Goal: Find specific page/section: Find specific page/section

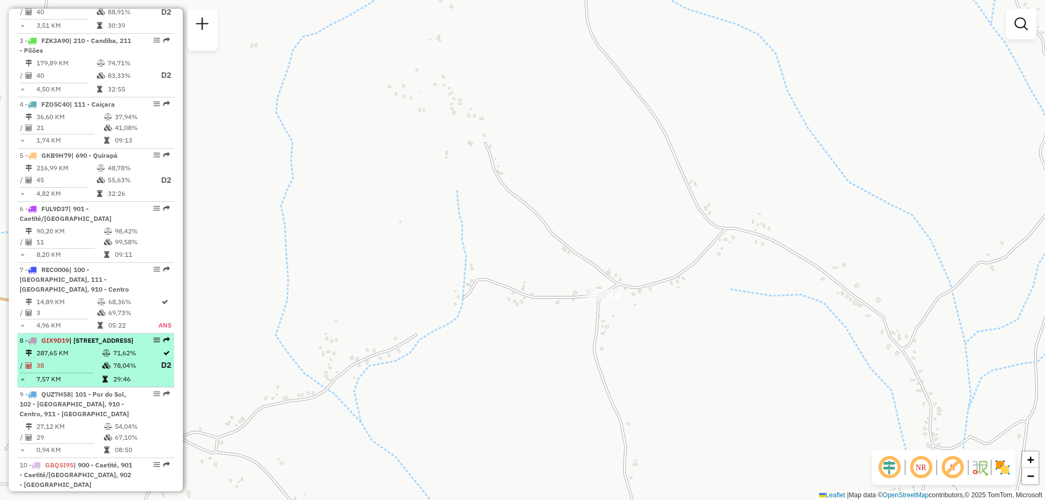
scroll to position [734, 0]
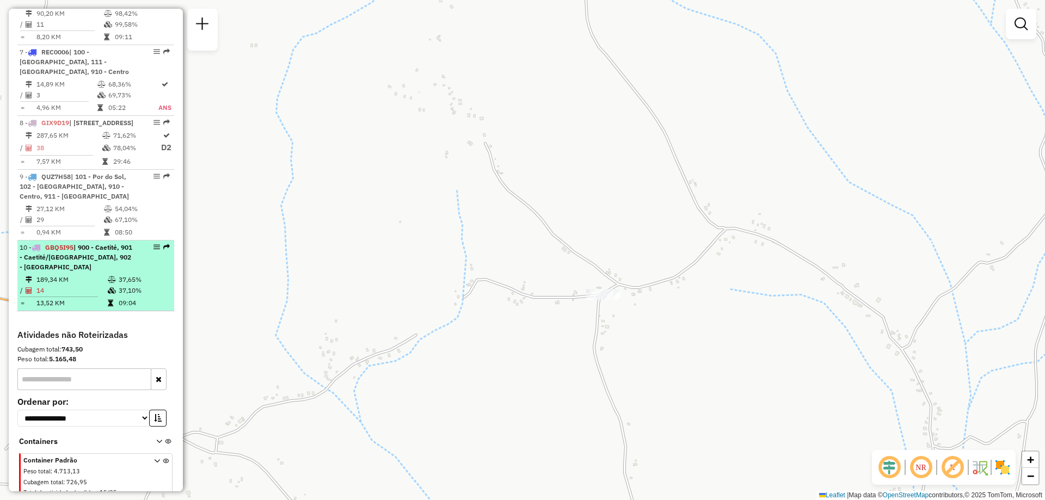
click at [92, 303] on li "10 - GBQ5I95 | 900 - Caetité, 901 - Caetité/[GEOGRAPHIC_DATA], 902 - [GEOGRAPHI…" at bounding box center [95, 276] width 157 height 71
select select "**********"
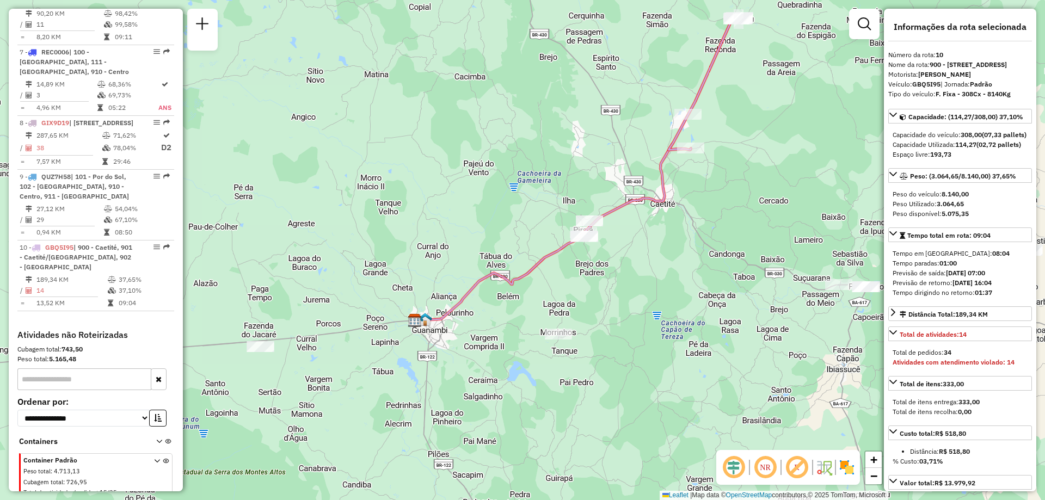
drag, startPoint x: 462, startPoint y: 346, endPoint x: 515, endPoint y: 265, distance: 97.0
click at [515, 265] on div "Janela de atendimento Grade de atendimento Capacidade Transportadoras Veículos …" at bounding box center [522, 250] width 1045 height 500
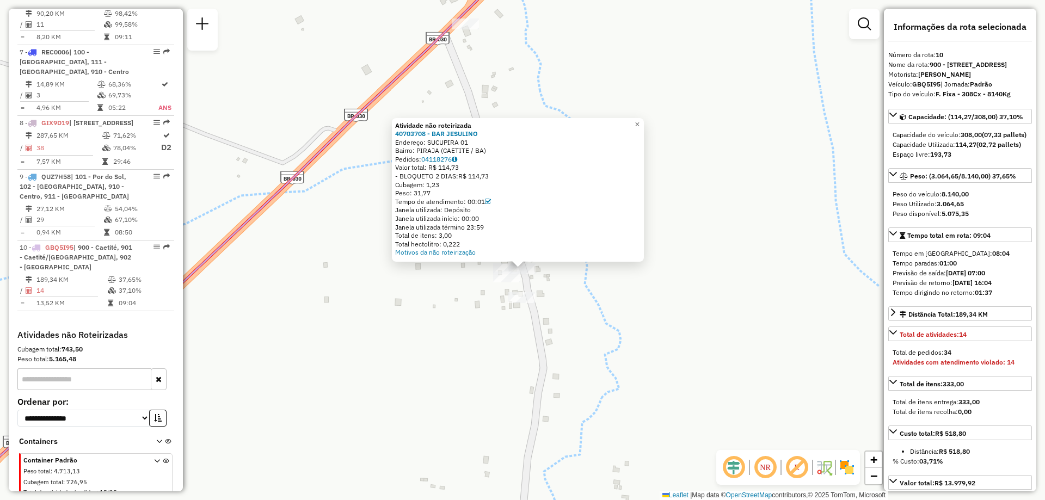
drag, startPoint x: 445, startPoint y: 81, endPoint x: 462, endPoint y: 119, distance: 41.7
click at [462, 119] on div "Atividade não roteirizada 40703708 - BAR JESULINO Endereço: SUCUPIRA 01 Bairro:…" at bounding box center [522, 250] width 1045 height 500
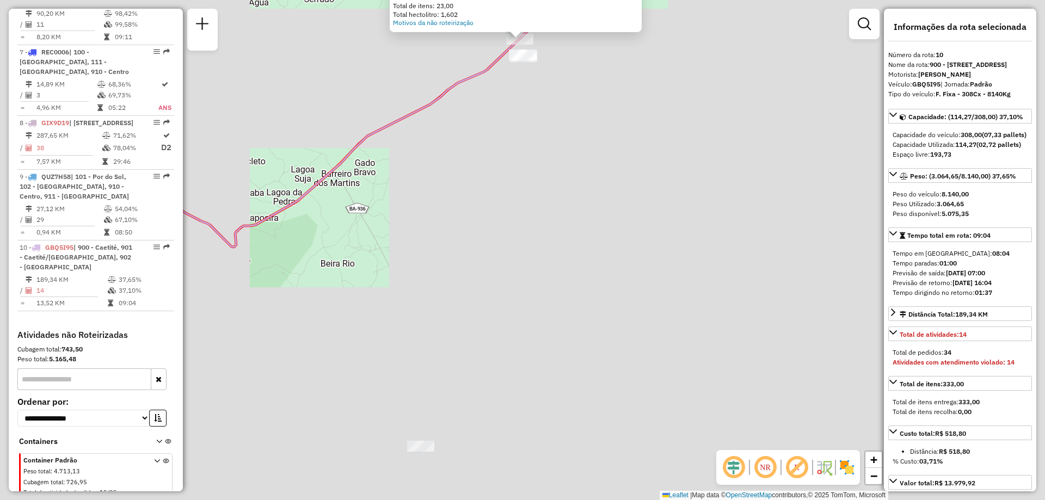
drag, startPoint x: 584, startPoint y: 388, endPoint x: 505, endPoint y: 111, distance: 288.2
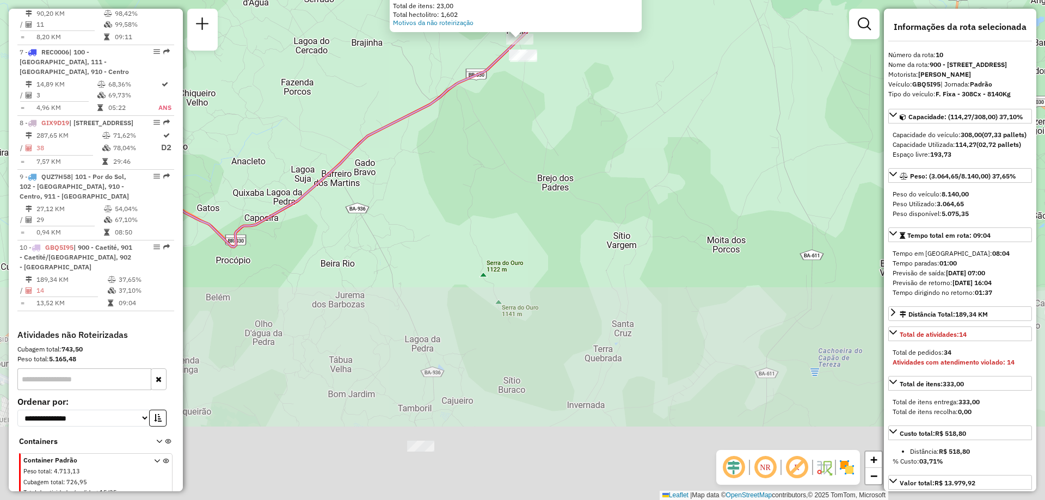
click at [505, 113] on div "Atividade não roteirizada 40701866 - [PERSON_NAME]: SIT RODOVIA 030 PIRAJA SN B…" at bounding box center [522, 250] width 1045 height 500
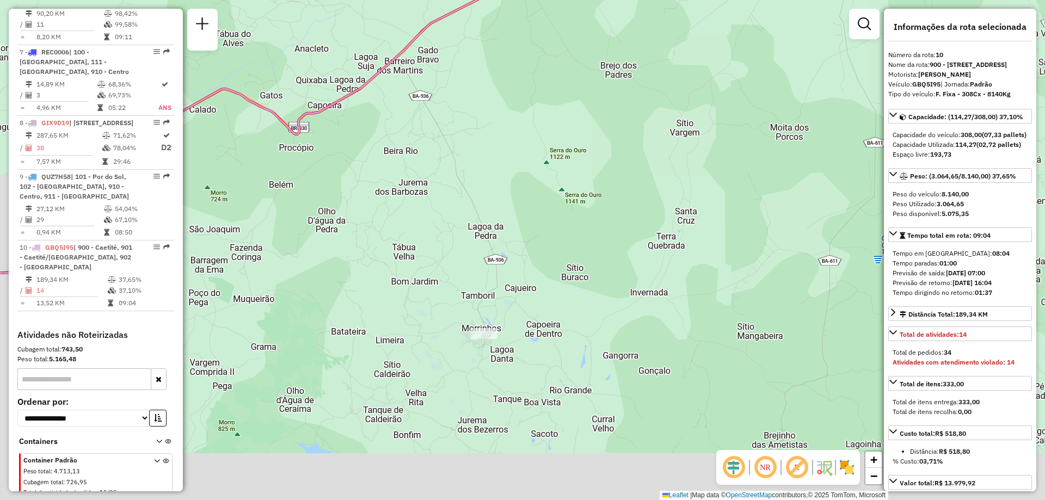
drag, startPoint x: 493, startPoint y: 279, endPoint x: 537, endPoint y: 225, distance: 70.1
click at [537, 225] on div "Atividade não roteirizada 40701866 - [PERSON_NAME]: SIT RODOVIA 030 PIRAJA SN B…" at bounding box center [522, 250] width 1045 height 500
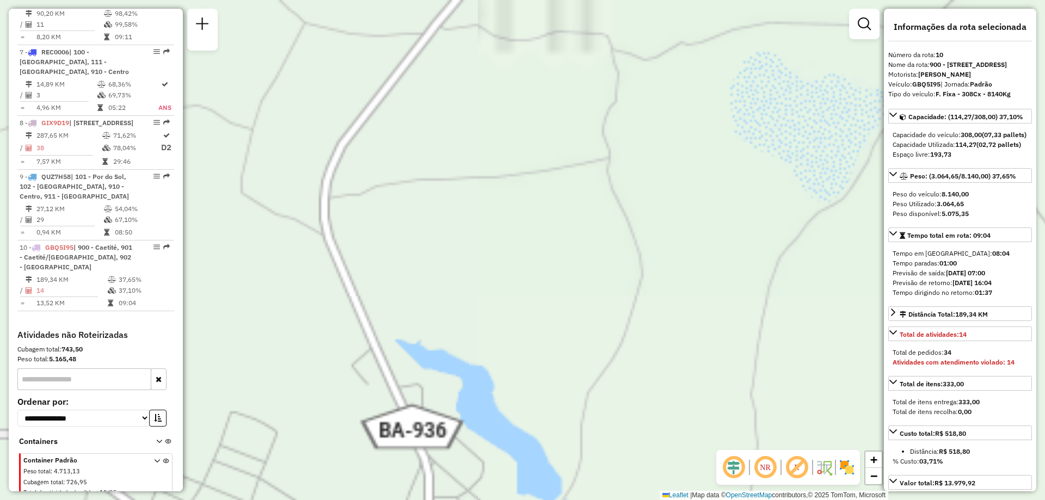
drag, startPoint x: 477, startPoint y: 378, endPoint x: 518, endPoint y: 130, distance: 252.2
click at [518, 131] on div "Atividade não roteirizada 40701866 - [PERSON_NAME]: SIT RODOVIA 030 PIRAJA SN B…" at bounding box center [522, 250] width 1045 height 500
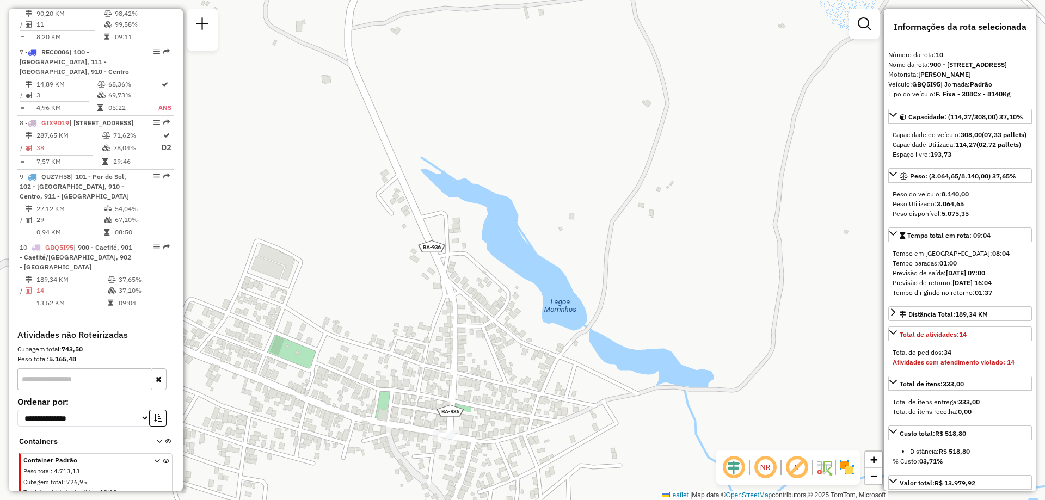
click at [444, 442] on div at bounding box center [446, 436] width 27 height 11
